Goal: Navigation & Orientation: Go to known website

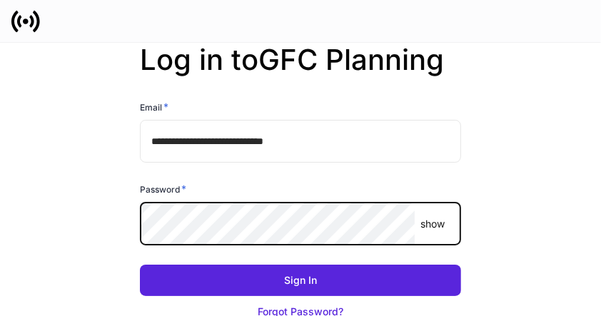
click at [140, 265] on button "Sign In" at bounding box center [300, 280] width 321 height 31
